Goal: Information Seeking & Learning: Learn about a topic

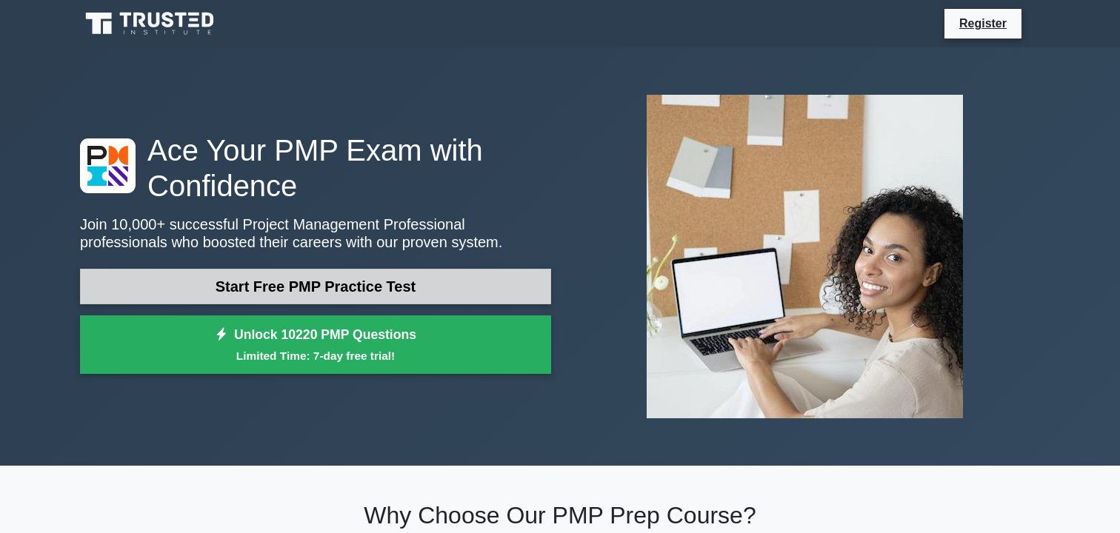
click at [288, 289] on link "Start Free PMP Practice Test" at bounding box center [315, 287] width 471 height 36
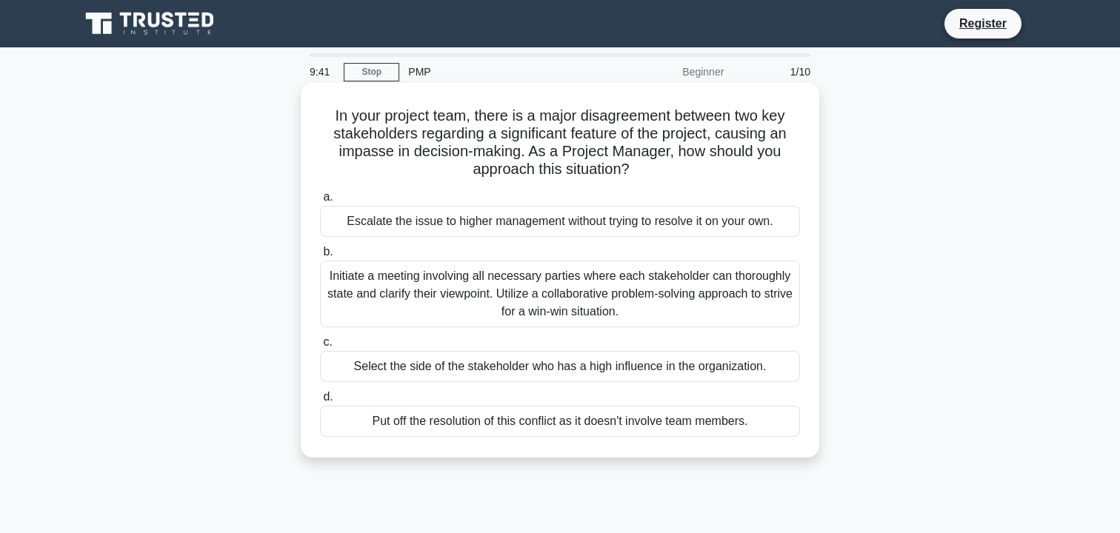
click at [570, 280] on div "Initiate a meeting involving all necessary parties where each stakeholder can t…" at bounding box center [560, 294] width 480 height 67
click at [320, 257] on input "b. Initiate a meeting involving all necessary parties where each stakeholder ca…" at bounding box center [320, 252] width 0 height 10
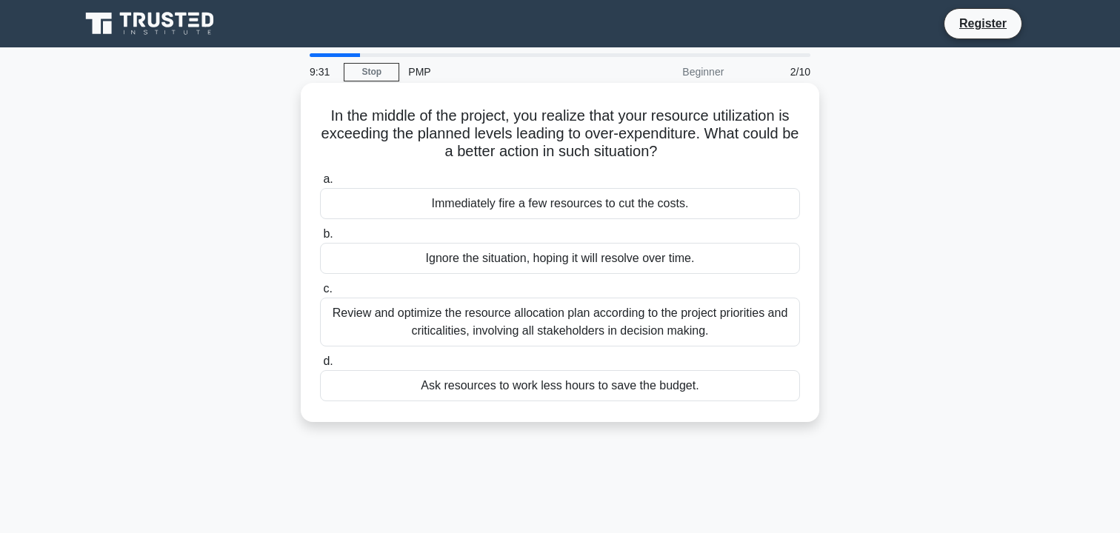
click at [550, 313] on div "Review and optimize the resource allocation plan according to the project prior…" at bounding box center [560, 322] width 480 height 49
click at [320, 294] on input "c. Review and optimize the resource allocation plan according to the project pr…" at bounding box center [320, 289] width 0 height 10
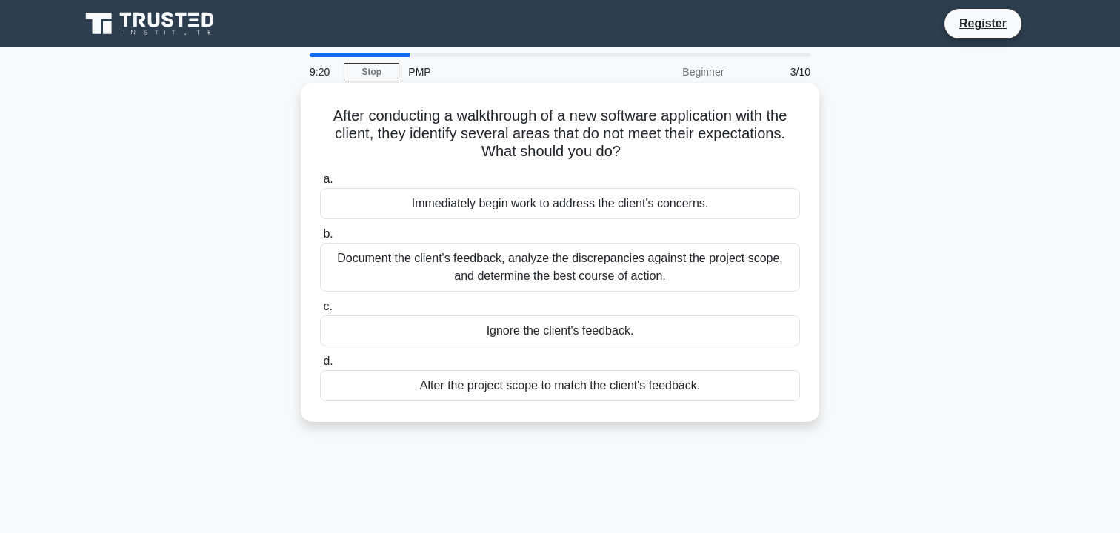
click at [608, 209] on div "Immediately begin work to address the client's concerns." at bounding box center [560, 203] width 480 height 31
click at [320, 184] on input "a. Immediately begin work to address the client's concerns." at bounding box center [320, 180] width 0 height 10
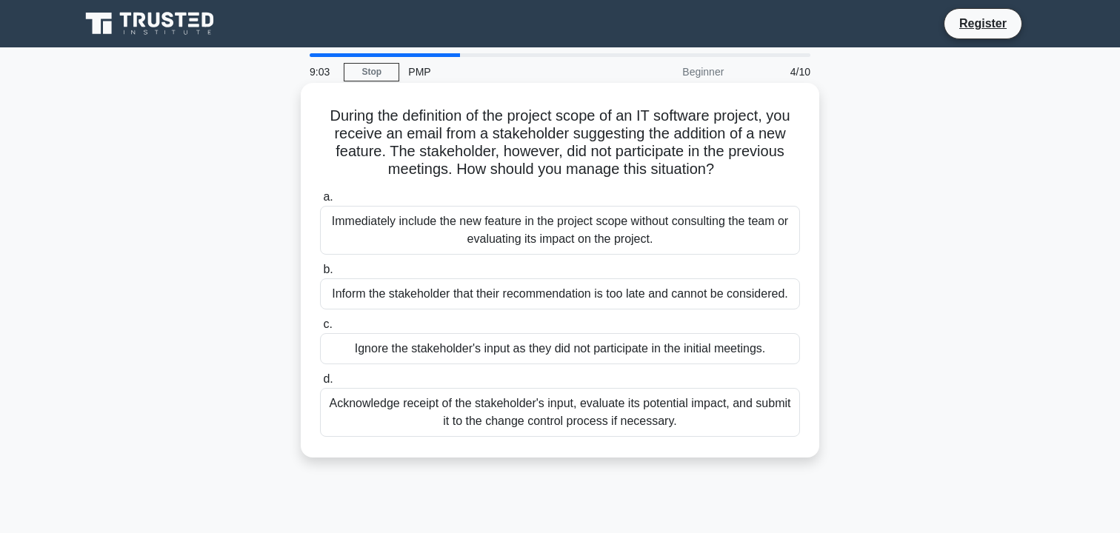
click at [426, 419] on div "Acknowledge receipt of the stakeholder's input, evaluate its potential impact, …" at bounding box center [560, 412] width 480 height 49
click at [320, 384] on input "d. Acknowledge receipt of the stakeholder's input, evaluate its potential impac…" at bounding box center [320, 380] width 0 height 10
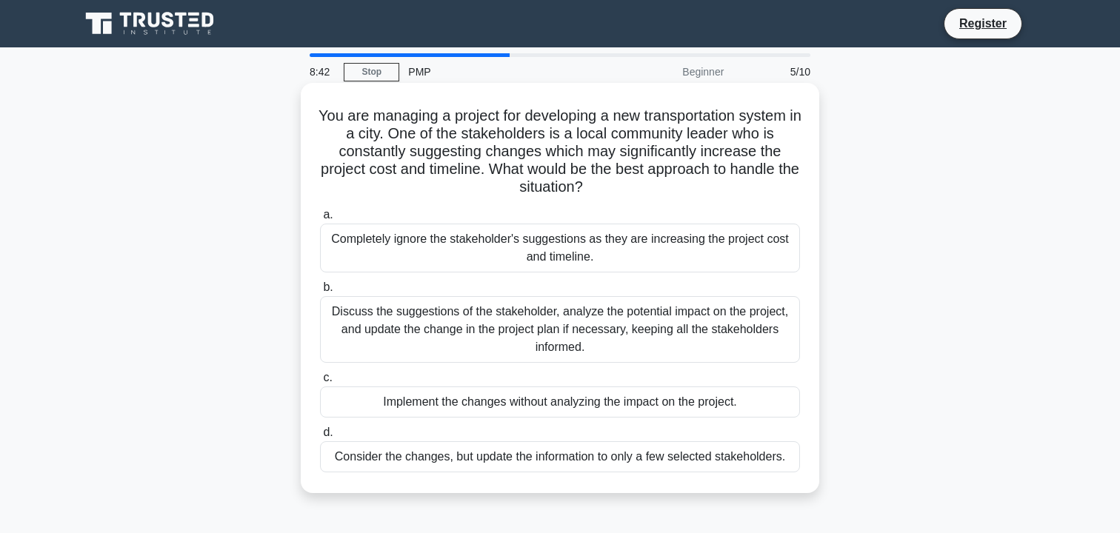
click at [526, 295] on label "b. Discuss the suggestions of the stakeholder, analyze the potential impact on …" at bounding box center [560, 320] width 480 height 84
click at [320, 293] on input "b. Discuss the suggestions of the stakeholder, analyze the potential impact on …" at bounding box center [320, 288] width 0 height 10
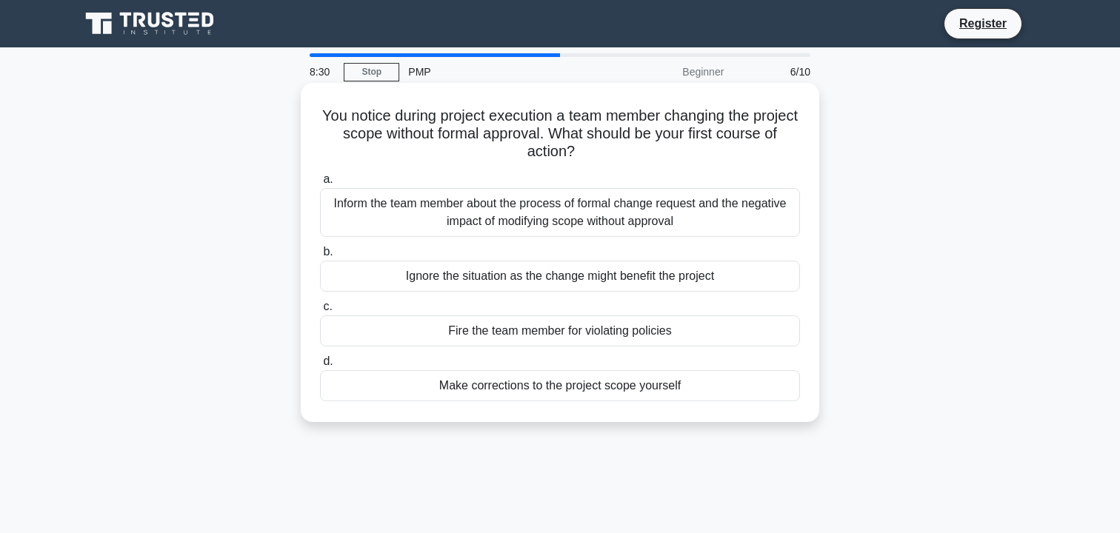
click at [616, 234] on div "Inform the team member about the process of formal change request and the negat…" at bounding box center [560, 212] width 480 height 49
click at [320, 184] on input "a. Inform the team member about the process of formal change request and the ne…" at bounding box center [320, 180] width 0 height 10
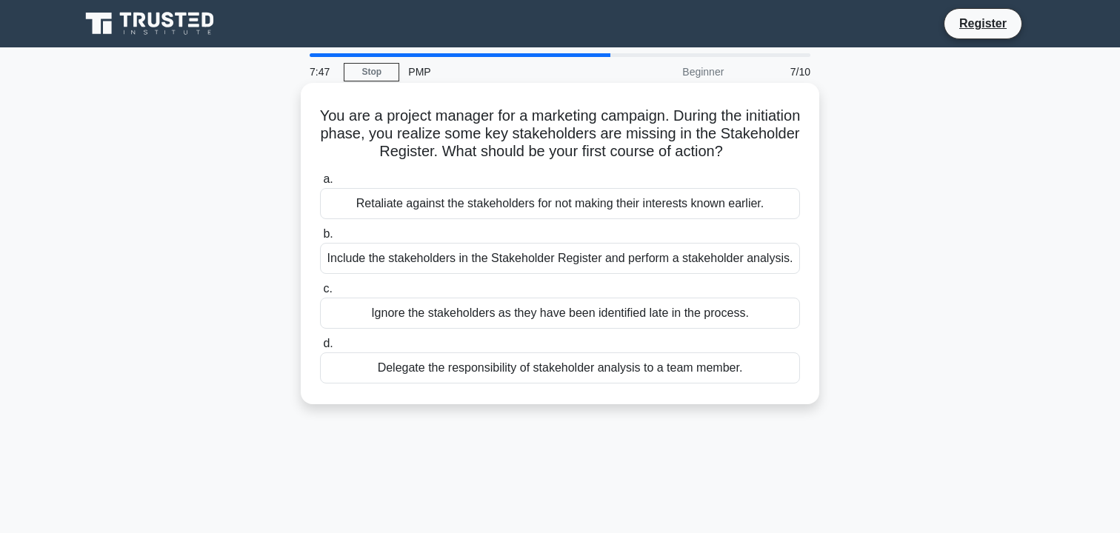
click at [428, 300] on div "Ignore the stakeholders as they have been identified late in the process." at bounding box center [560, 313] width 480 height 31
click at [320, 294] on input "c. Ignore the stakeholders as they have been identified late in the process." at bounding box center [320, 289] width 0 height 10
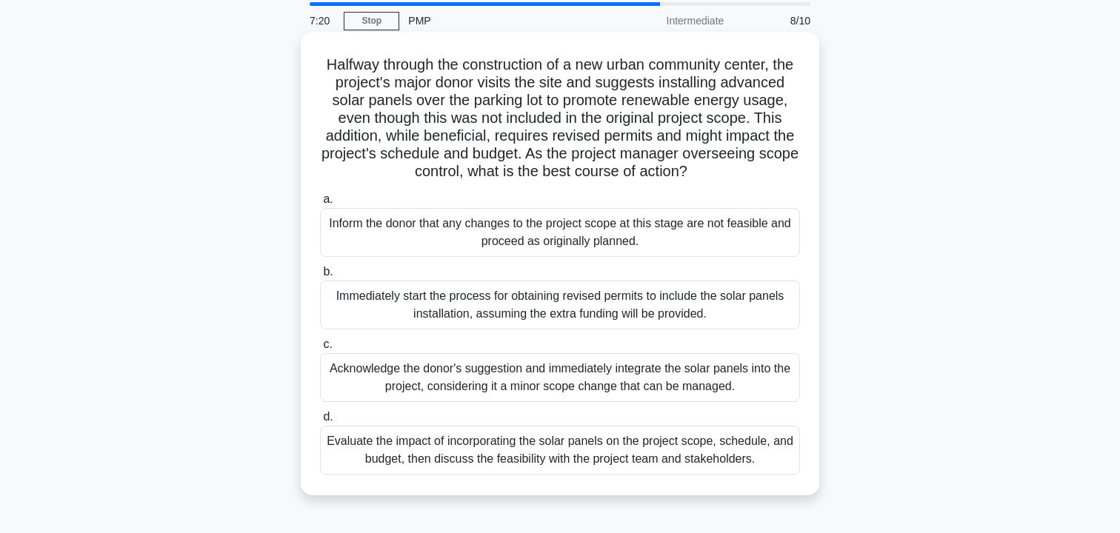
scroll to position [57, 0]
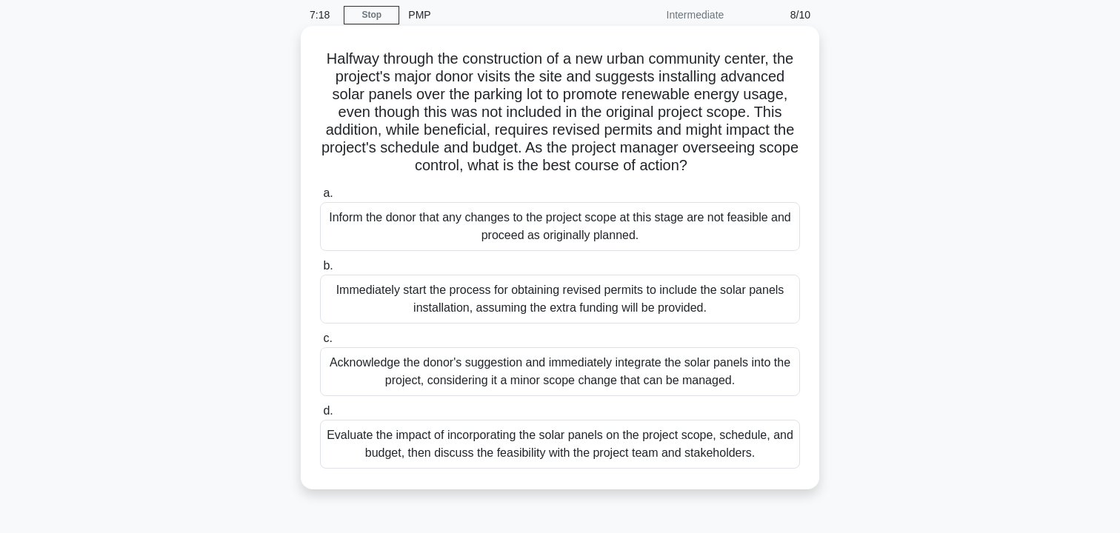
click at [612, 441] on div "Evaluate the impact of incorporating the solar panels on the project scope, sch…" at bounding box center [560, 444] width 480 height 49
click at [320, 416] on input "d. Evaluate the impact of incorporating the solar panels on the project scope, …" at bounding box center [320, 412] width 0 height 10
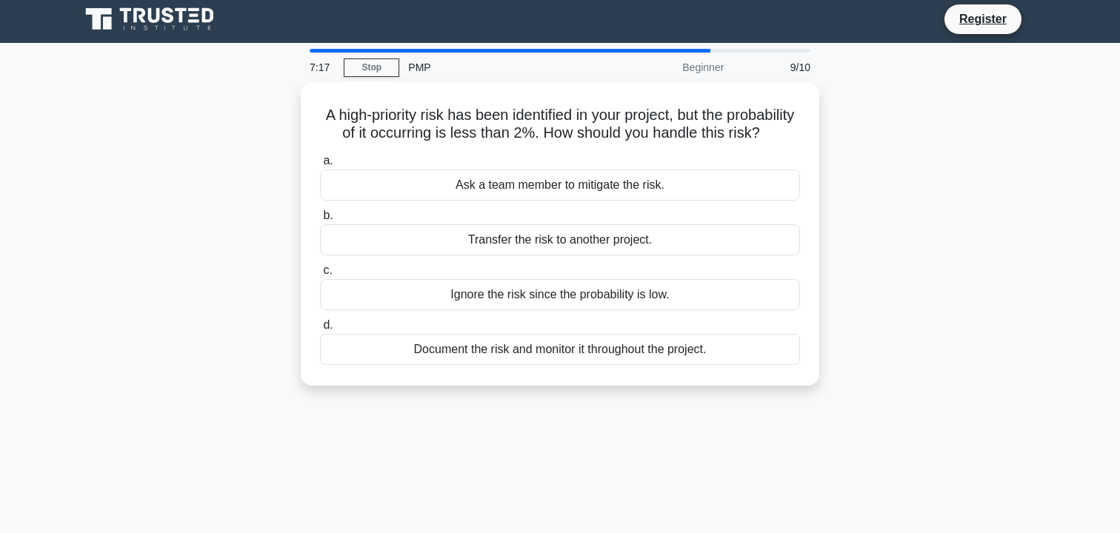
scroll to position [0, 0]
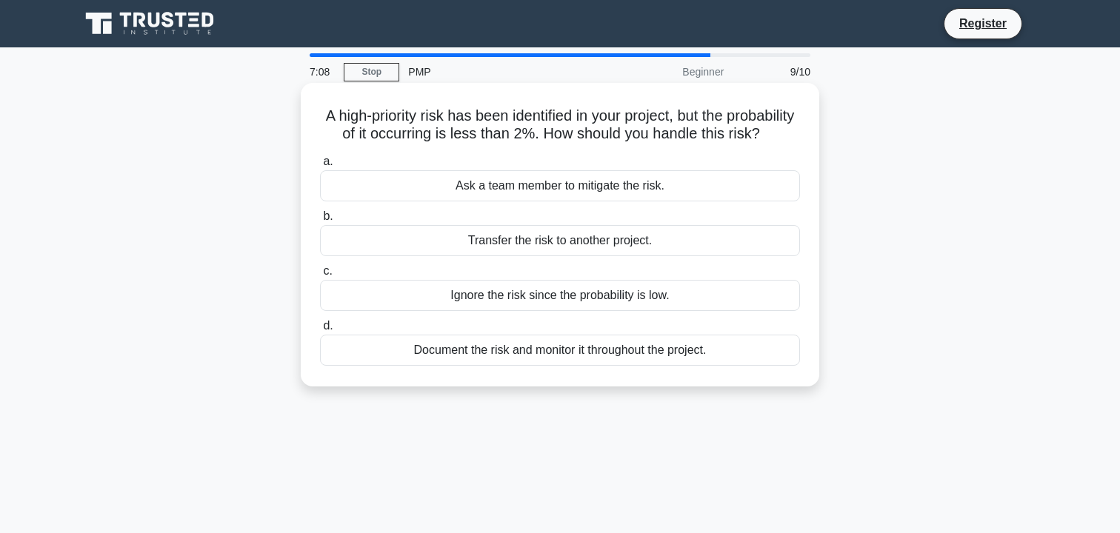
click at [664, 361] on div "Document the risk and monitor it throughout the project." at bounding box center [560, 350] width 480 height 31
click at [320, 331] on input "d. Document the risk and monitor it throughout the project." at bounding box center [320, 326] width 0 height 10
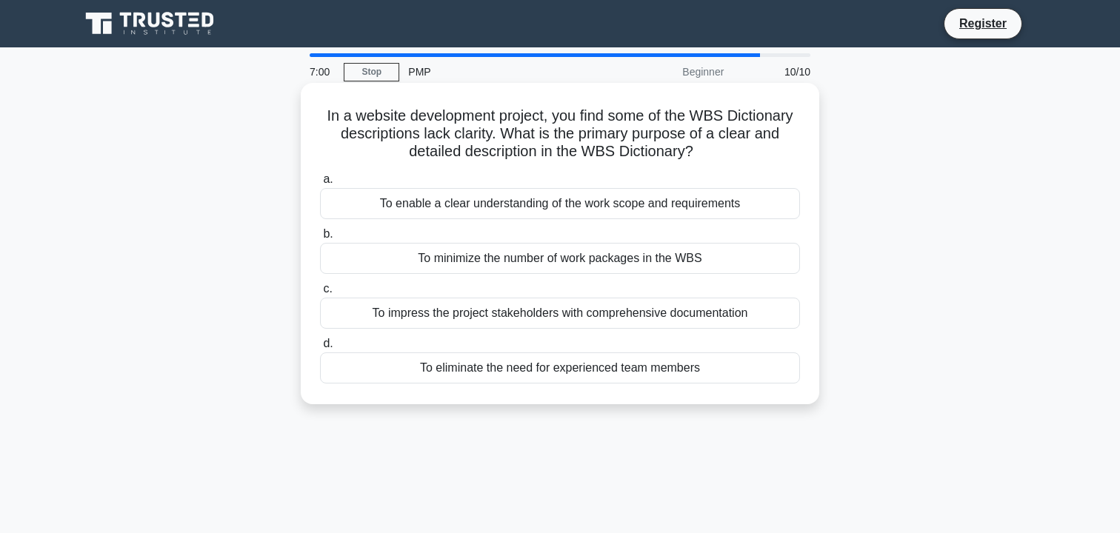
click at [636, 207] on div "To enable a clear understanding of the work scope and requirements" at bounding box center [560, 203] width 480 height 31
click at [320, 184] on input "a. To enable a clear understanding of the work scope and requirements" at bounding box center [320, 180] width 0 height 10
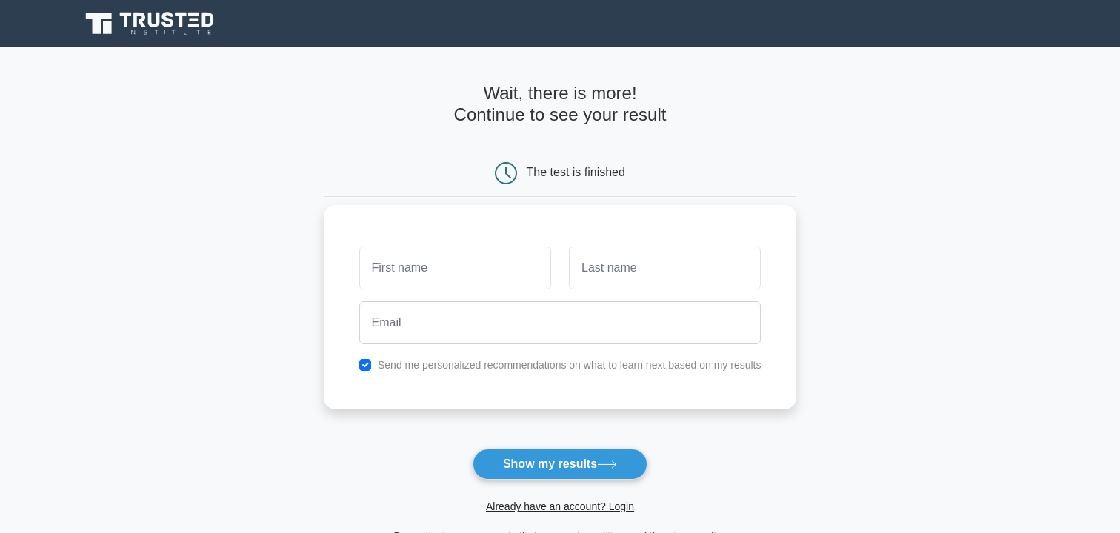
click at [463, 272] on input "text" at bounding box center [455, 268] width 192 height 43
type input "[PERSON_NAME]"
click at [624, 287] on input "text" at bounding box center [665, 268] width 192 height 43
type input "[PERSON_NAME]"
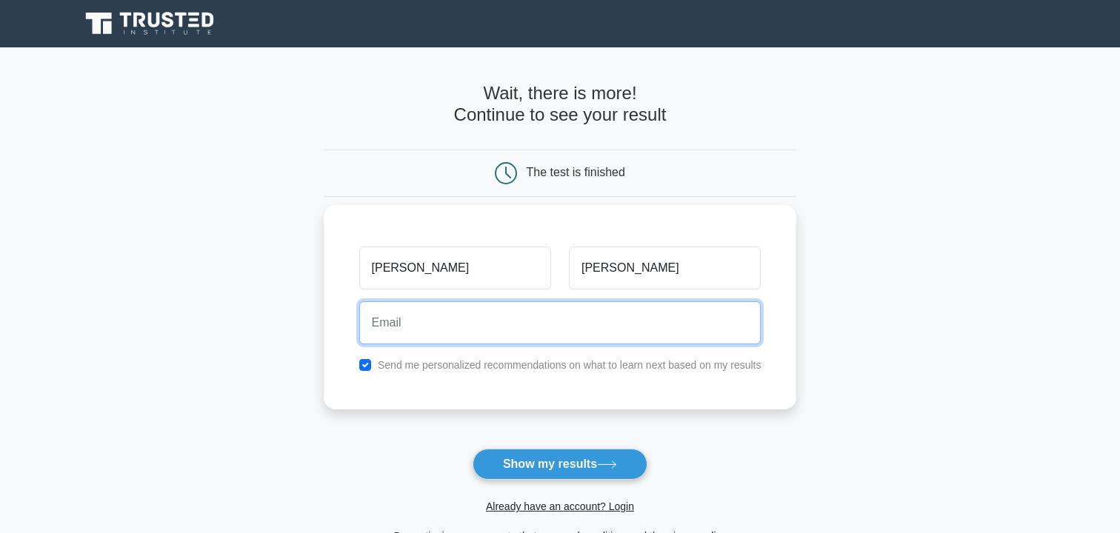
click at [638, 323] on input "email" at bounding box center [560, 322] width 402 height 43
type input "marco@aarpinnovationlabs.org"
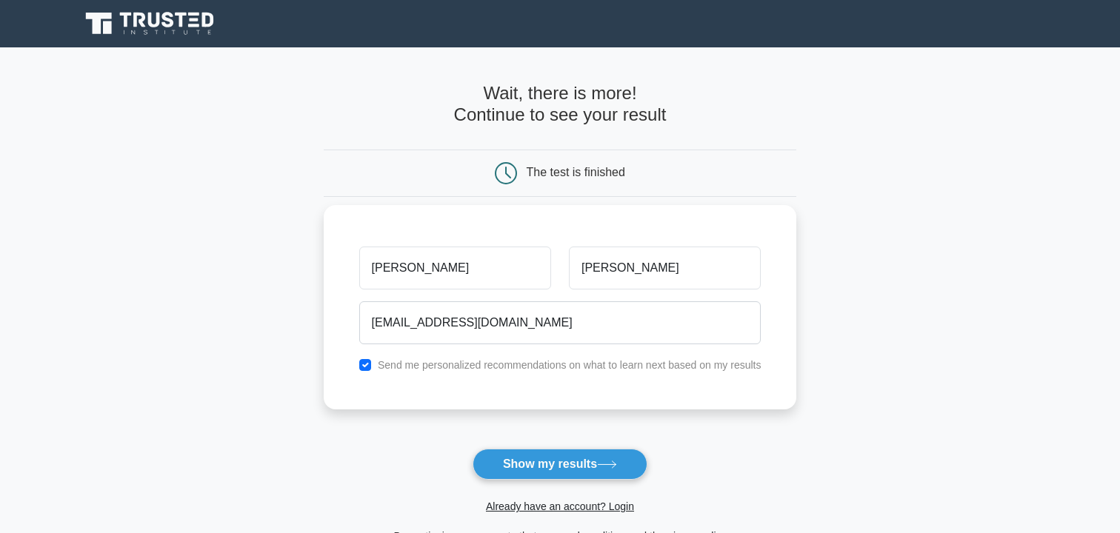
click at [469, 379] on div "Marco DiGirolomo marco@aarpinnovationlabs.org Send me personalized recommendati…" at bounding box center [560, 307] width 473 height 204
click at [471, 363] on label "Send me personalized recommendations on what to learn next based on my results" at bounding box center [570, 365] width 384 height 12
click at [360, 360] on input "checkbox" at bounding box center [365, 365] width 12 height 12
checkbox input "false"
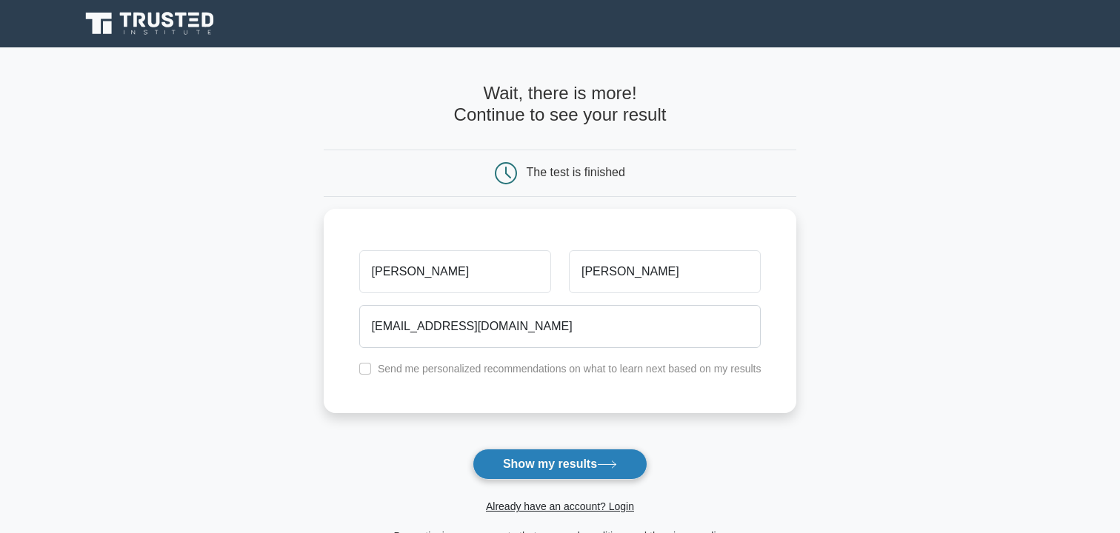
click at [550, 456] on button "Show my results" at bounding box center [560, 464] width 175 height 31
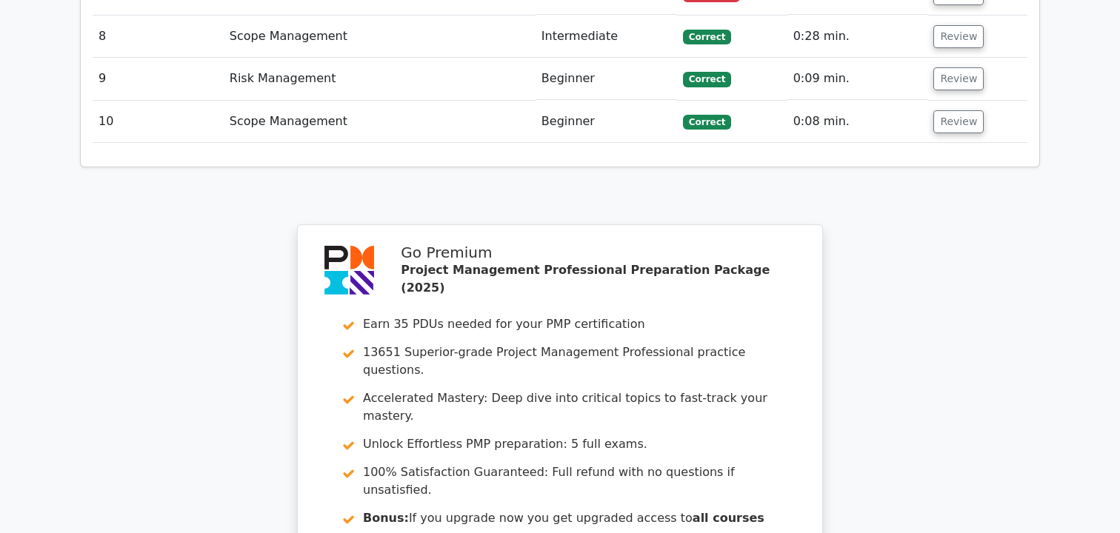
scroll to position [2503, 0]
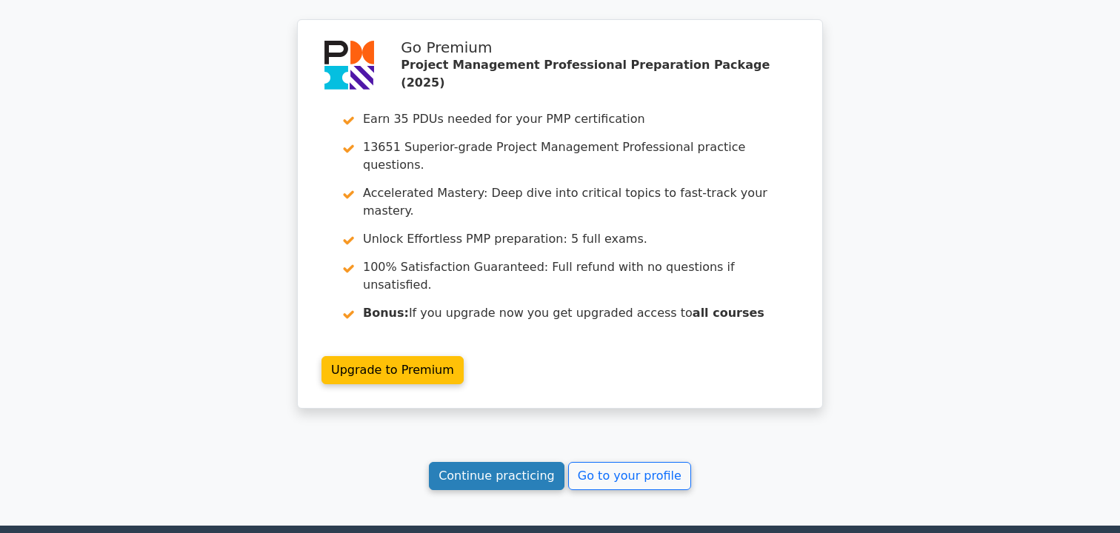
click at [507, 462] on link "Continue practicing" at bounding box center [497, 476] width 136 height 28
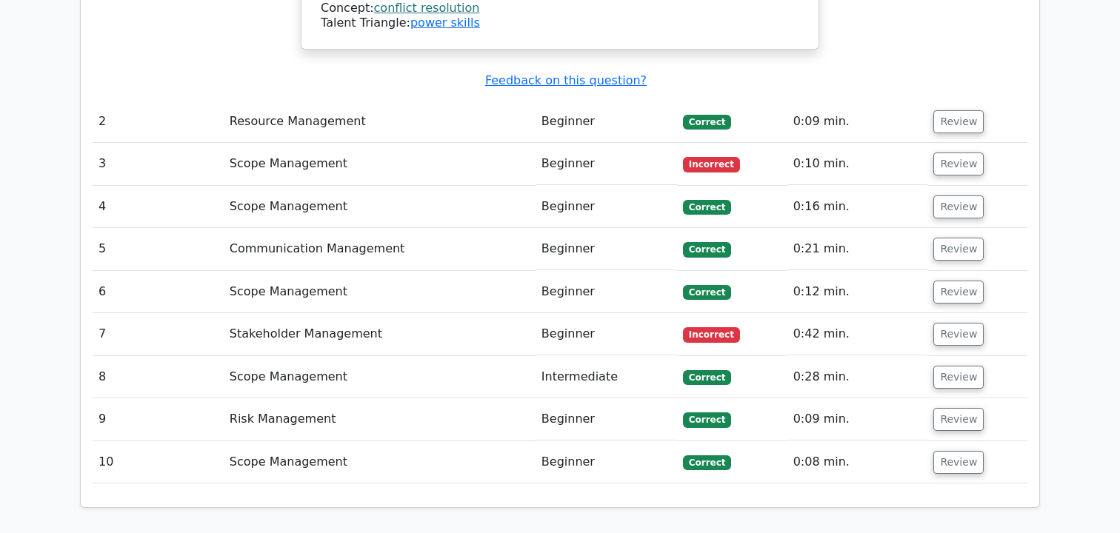
scroll to position [1967, 0]
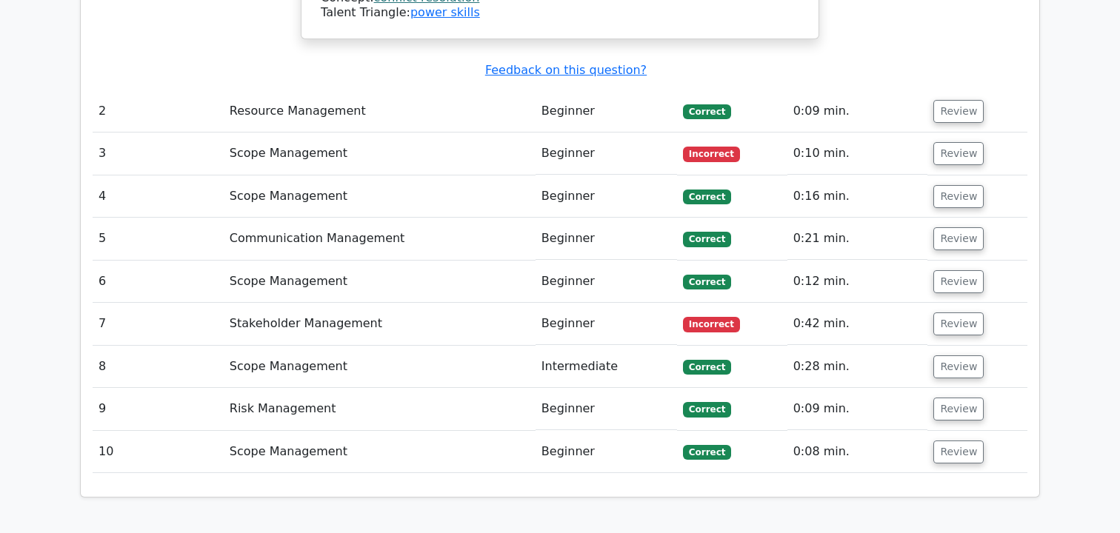
click at [324, 303] on td "Stakeholder Management" at bounding box center [380, 324] width 312 height 42
click at [958, 313] on button "Review" at bounding box center [958, 324] width 50 height 23
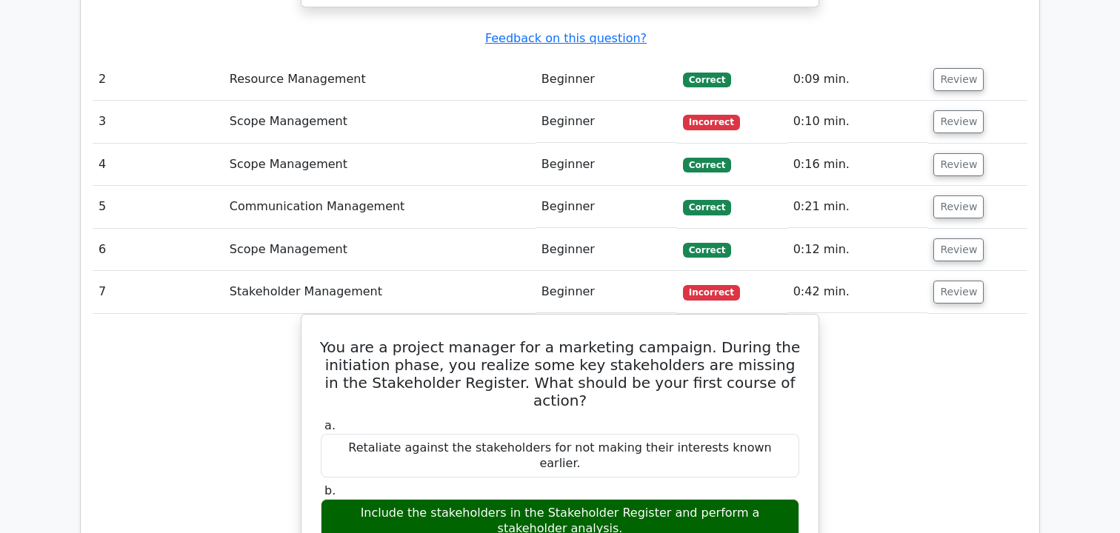
scroll to position [1769, 0]
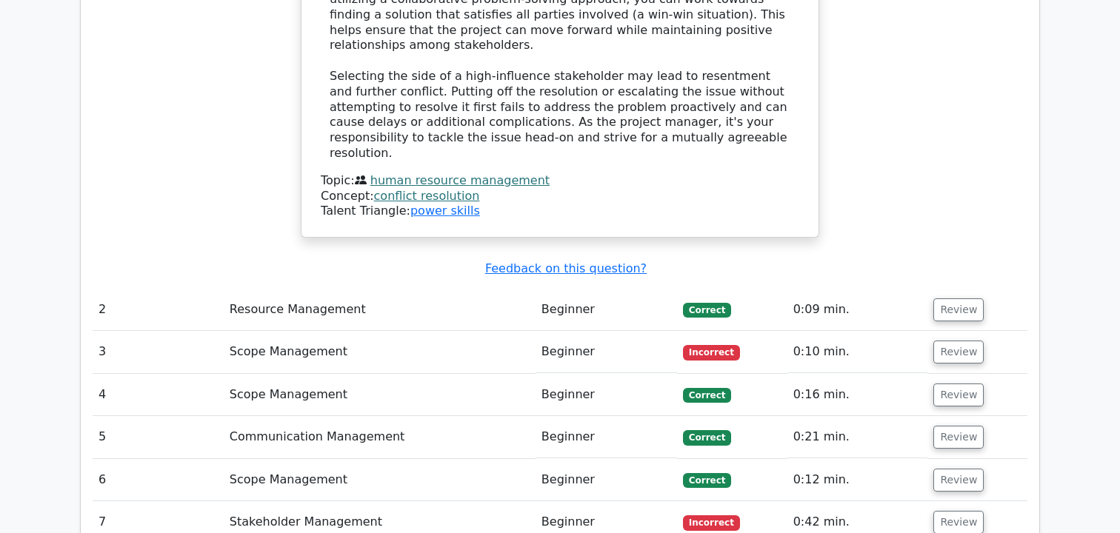
click at [722, 345] on span "Incorrect" at bounding box center [711, 352] width 57 height 15
click at [962, 341] on button "Review" at bounding box center [958, 352] width 50 height 23
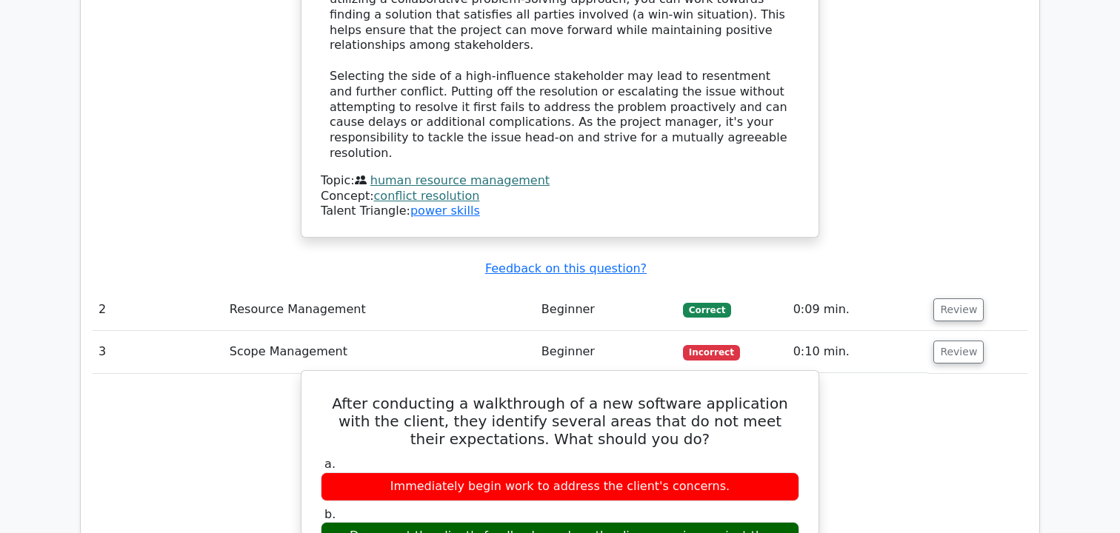
click at [629, 473] on div "Immediately begin work to address the client's concerns." at bounding box center [560, 487] width 478 height 29
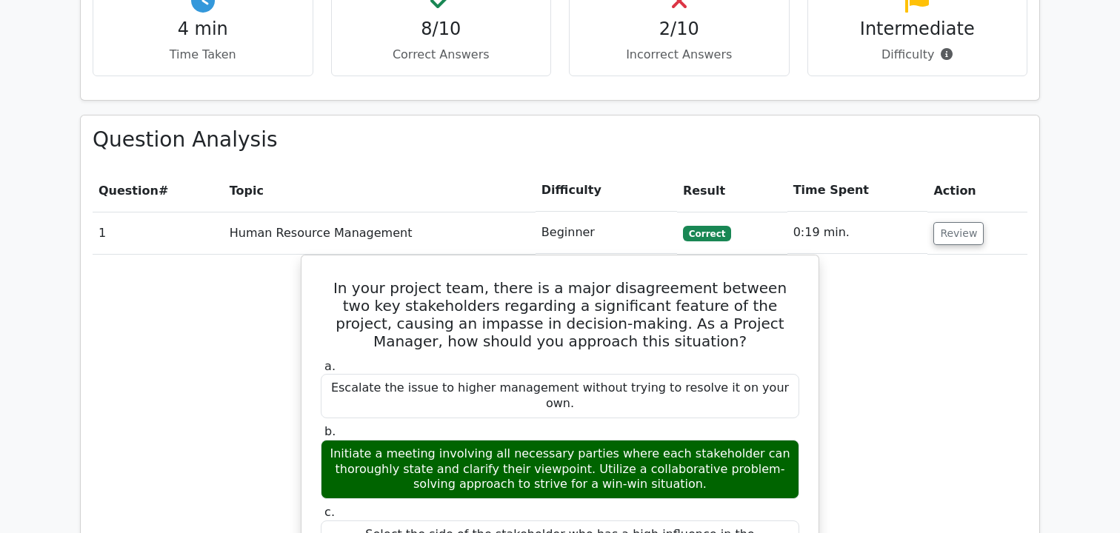
scroll to position [1025, 0]
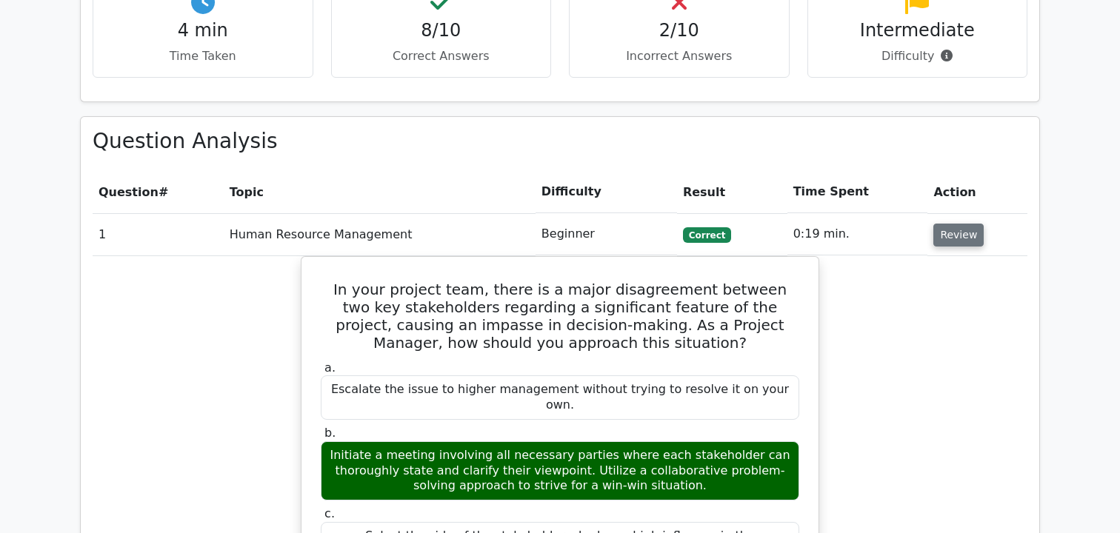
click at [935, 224] on button "Review" at bounding box center [958, 235] width 50 height 23
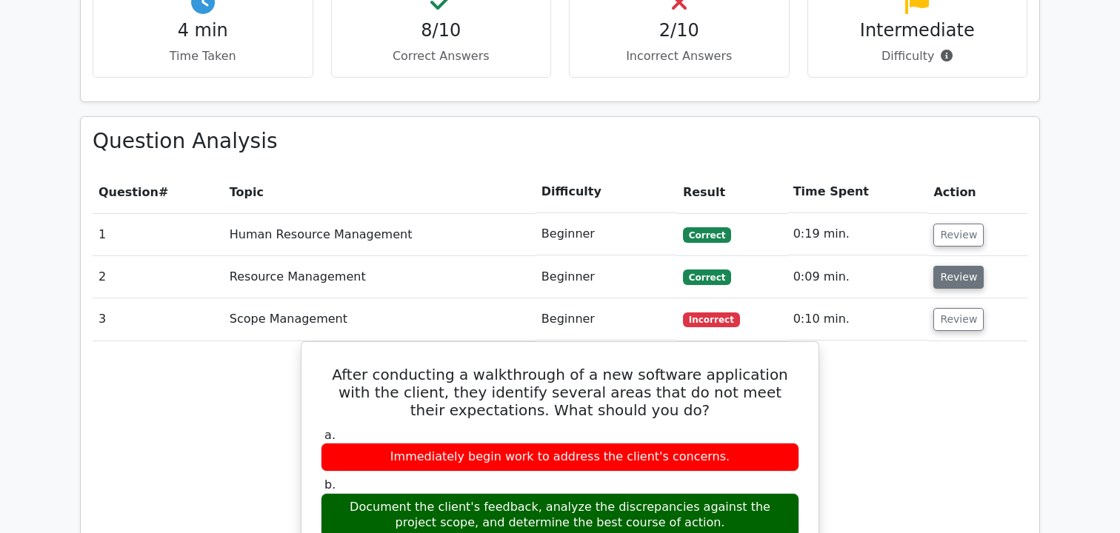
click at [941, 266] on button "Review" at bounding box center [958, 277] width 50 height 23
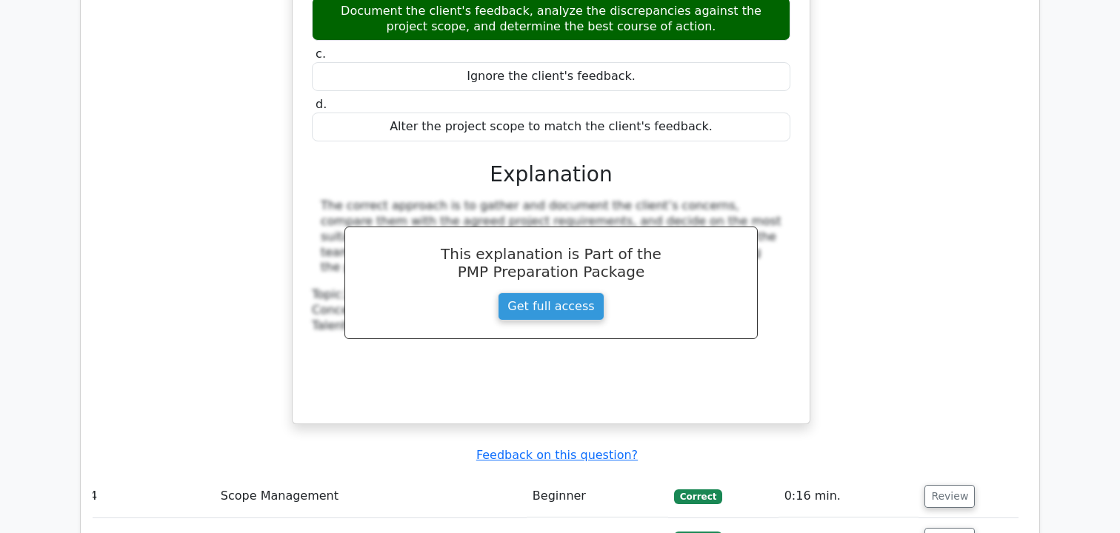
scroll to position [2690, 0]
